Goal: Check status: Check status

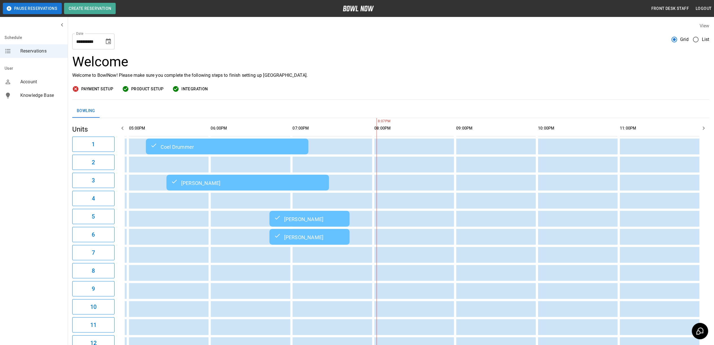
click at [106, 42] on icon "Choose date, selected date is Oct 10, 2025" at bounding box center [108, 41] width 7 height 7
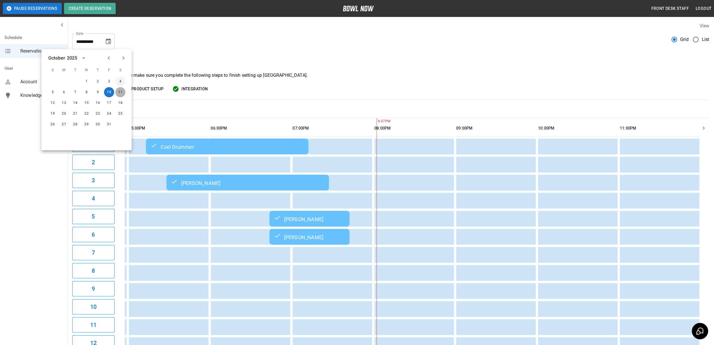
drag, startPoint x: 119, startPoint y: 90, endPoint x: 123, endPoint y: 77, distance: 13.1
click at [119, 90] on button "11" at bounding box center [120, 92] width 10 height 10
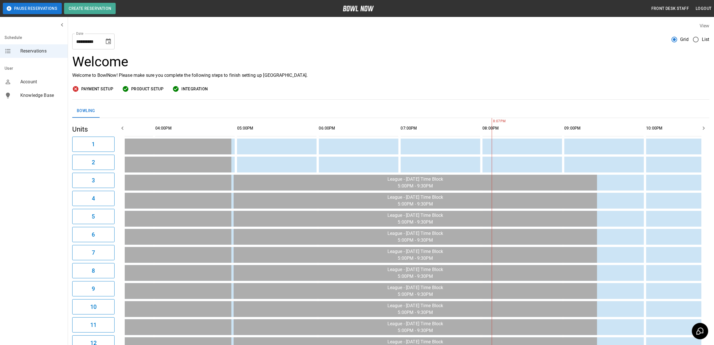
click at [110, 44] on icon "Choose date, selected date is Oct 11, 2025" at bounding box center [108, 41] width 7 height 7
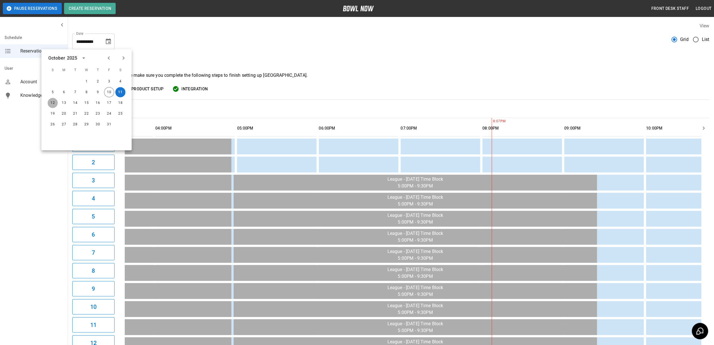
drag, startPoint x: 51, startPoint y: 104, endPoint x: 306, endPoint y: 117, distance: 254.4
click at [51, 104] on button "12" at bounding box center [53, 103] width 10 height 10
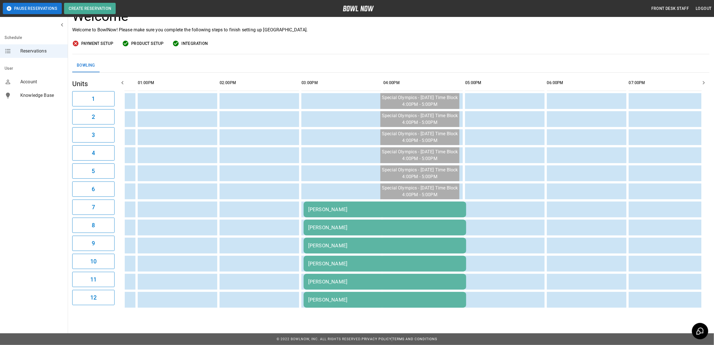
click at [355, 206] on div "[PERSON_NAME]" at bounding box center [385, 209] width 154 height 6
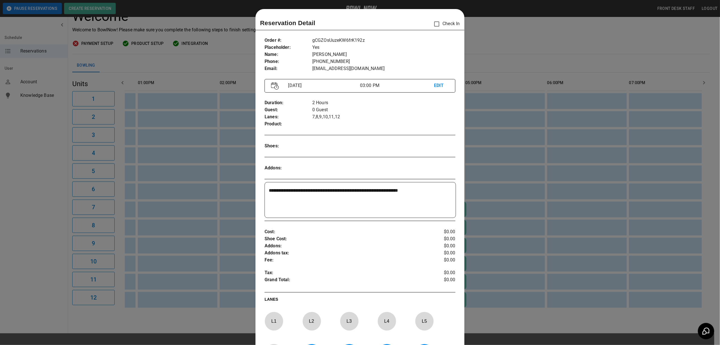
drag, startPoint x: 515, startPoint y: 47, endPoint x: 466, endPoint y: 126, distance: 92.5
click at [515, 47] on div at bounding box center [360, 172] width 720 height 345
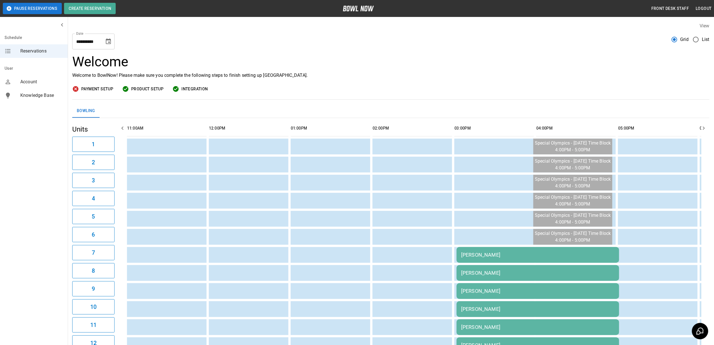
click at [106, 45] on button "Choose date, selected date is Oct 12, 2025" at bounding box center [108, 41] width 11 height 11
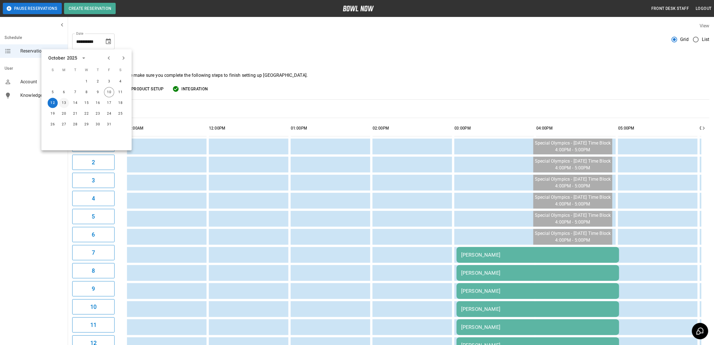
click at [64, 104] on button "13" at bounding box center [64, 103] width 10 height 10
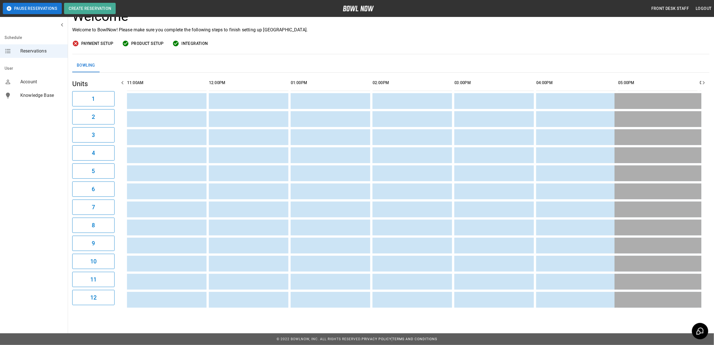
drag, startPoint x: 214, startPoint y: 83, endPoint x: 210, endPoint y: 78, distance: 5.8
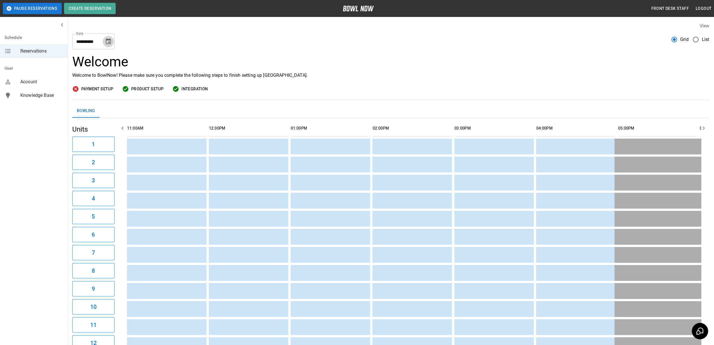
click at [109, 42] on icon "Choose date, selected date is Oct 13, 2025" at bounding box center [108, 41] width 5 height 6
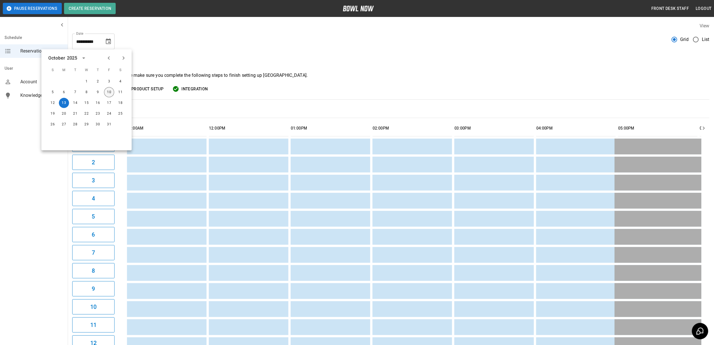
drag, startPoint x: 107, startPoint y: 92, endPoint x: 324, endPoint y: 86, distance: 216.9
click at [107, 91] on button "10" at bounding box center [109, 92] width 10 height 10
type input "**********"
